Goal: Task Accomplishment & Management: Manage account settings

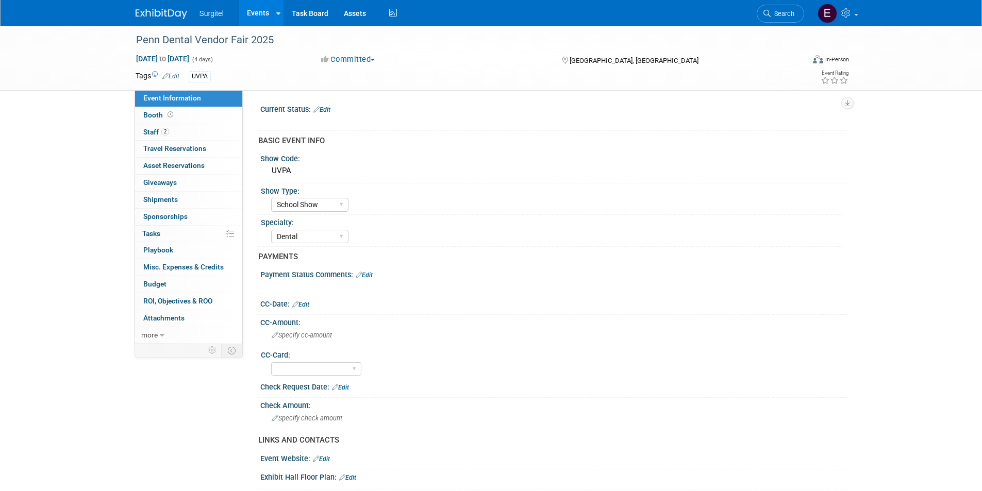
select select "School Show"
select select "Dental"
click at [178, 136] on link "2 Staff 2" at bounding box center [188, 132] width 107 height 16
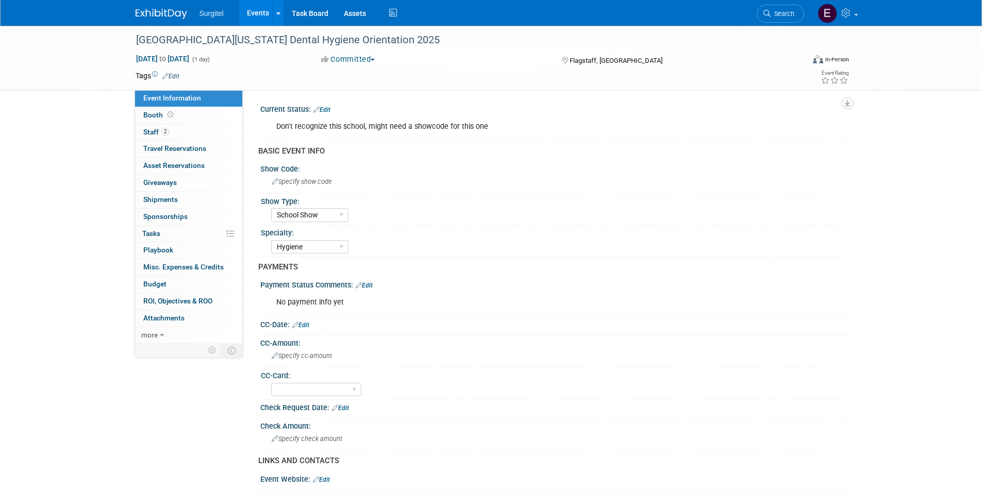
select select "School Show"
select select "Hygiene"
click at [222, 131] on link "2 Staff 2" at bounding box center [188, 132] width 107 height 16
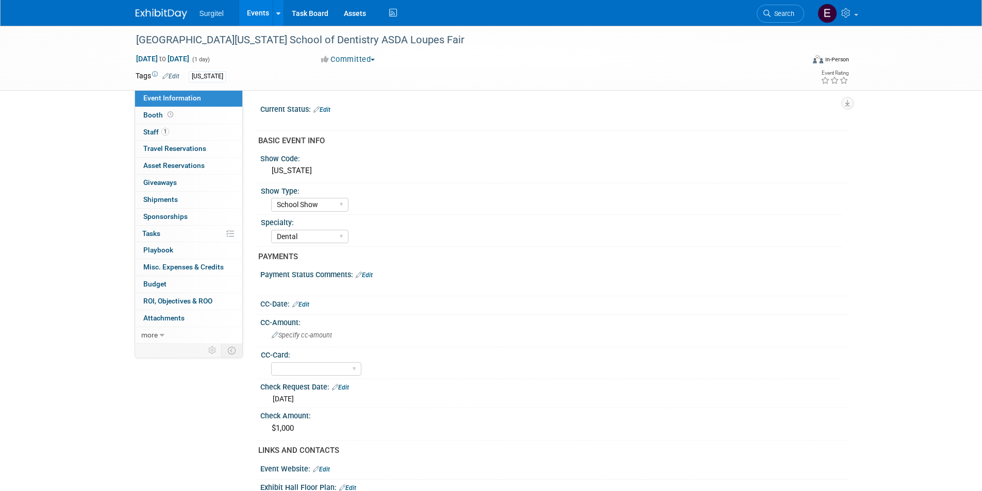
select select "School Show"
select select "Dental"
click at [198, 123] on link "Booth" at bounding box center [188, 115] width 107 height 16
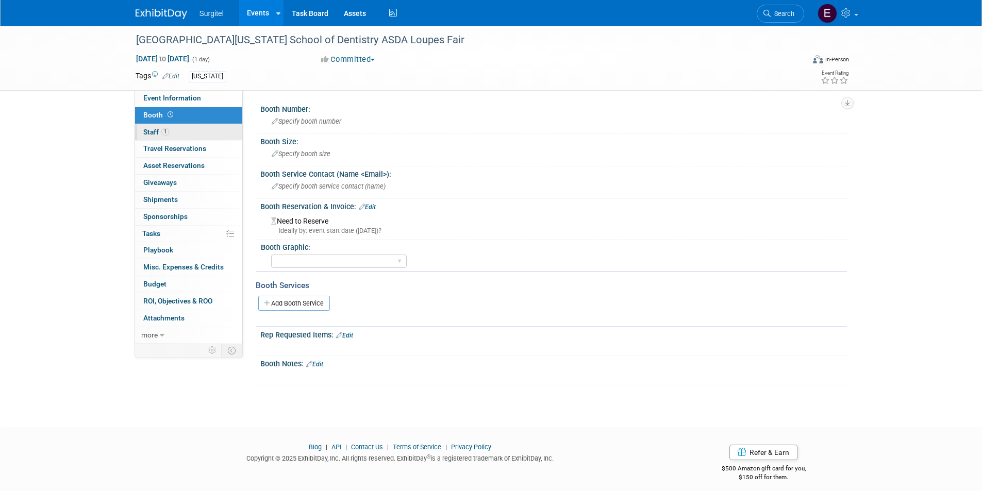
click at [198, 132] on link "1 Staff 1" at bounding box center [188, 132] width 107 height 16
